Goal: Communication & Community: Answer question/provide support

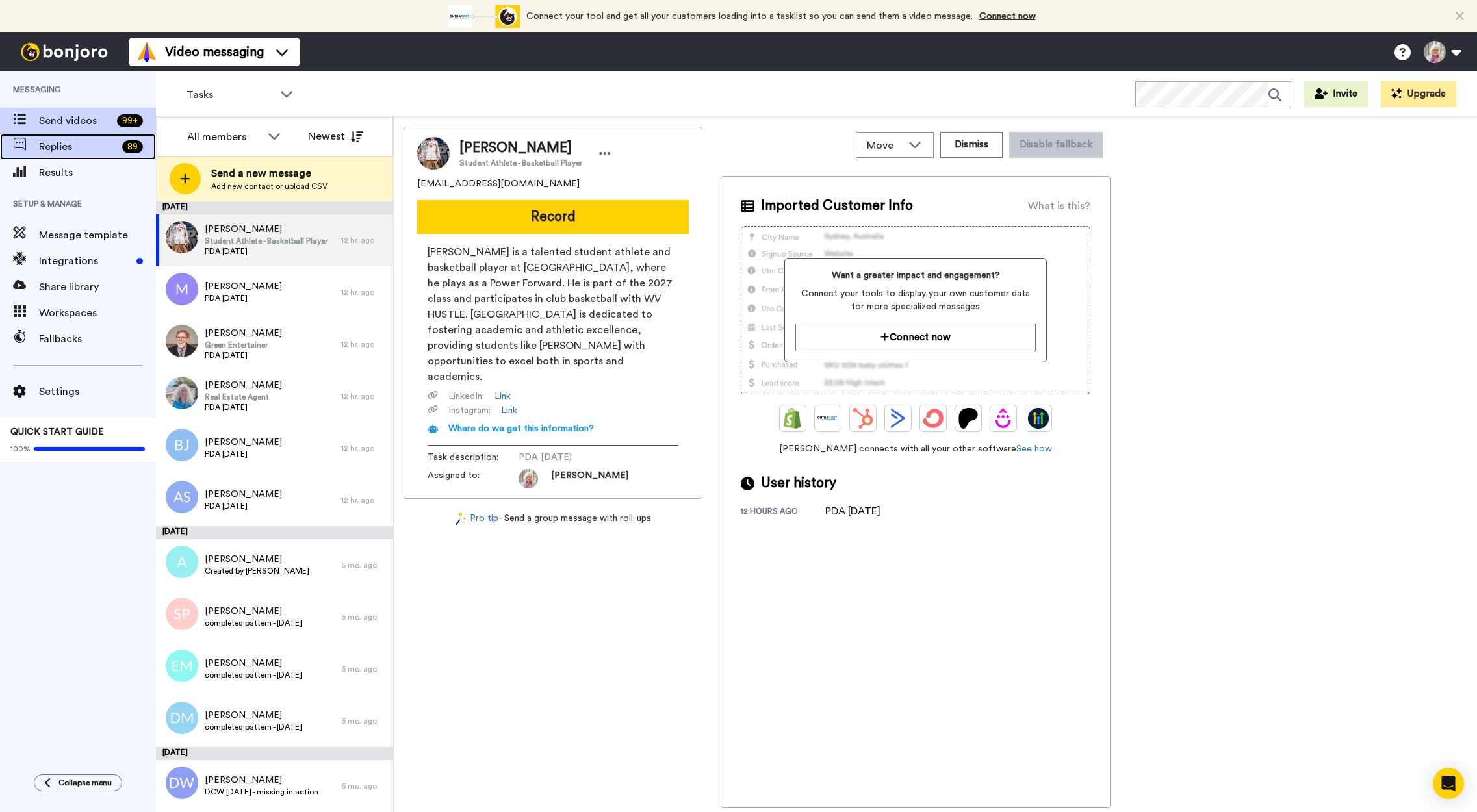
click at [71, 148] on span "Replies" at bounding box center [78, 146] width 78 height 15
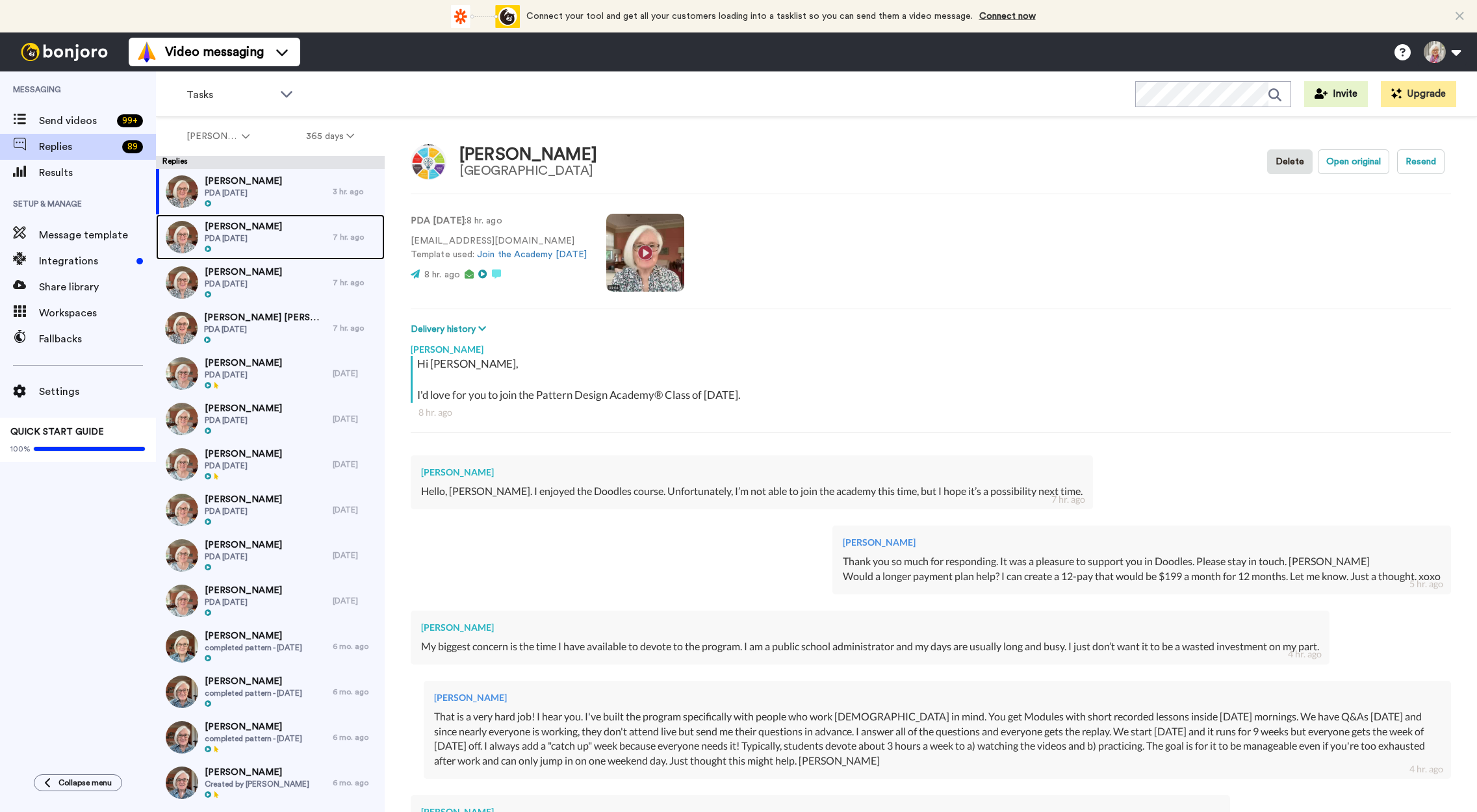
click at [247, 236] on span "PDA [DATE]" at bounding box center [243, 238] width 77 height 10
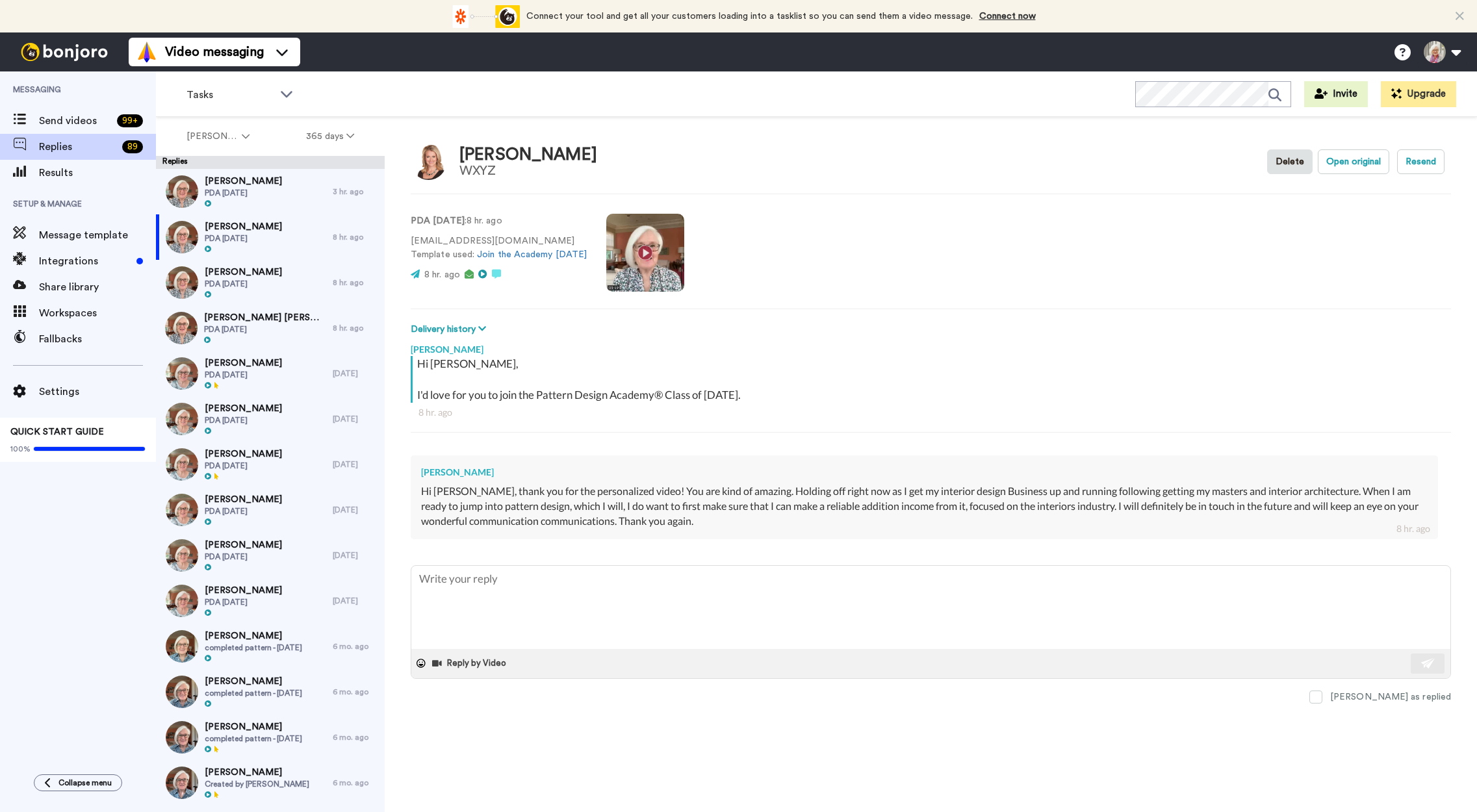
type textarea "x"
